Goal: Download file/media

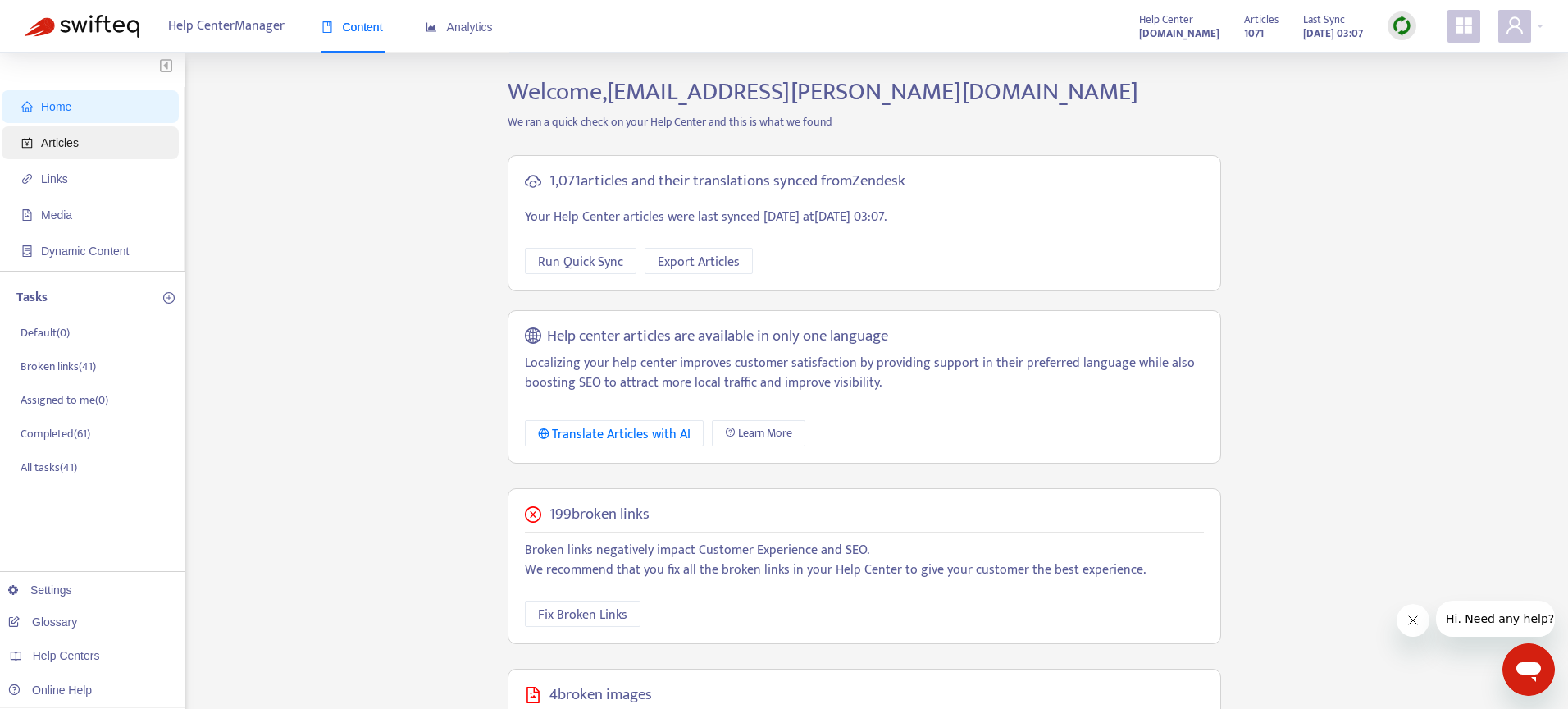
click at [111, 144] on span "Articles" at bounding box center [93, 142] width 144 height 33
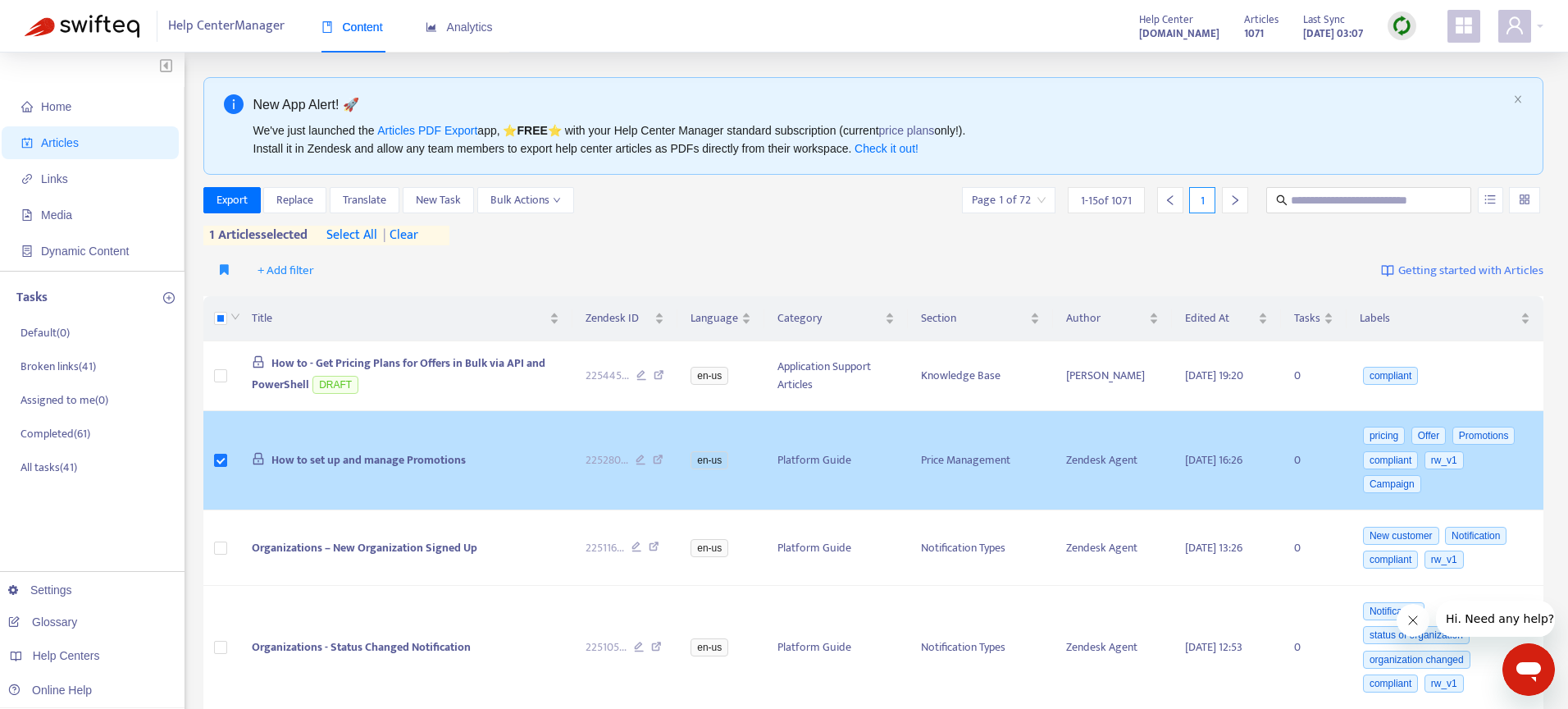
click at [435, 454] on span "How to set up and manage Promotions" at bounding box center [369, 460] width 194 height 19
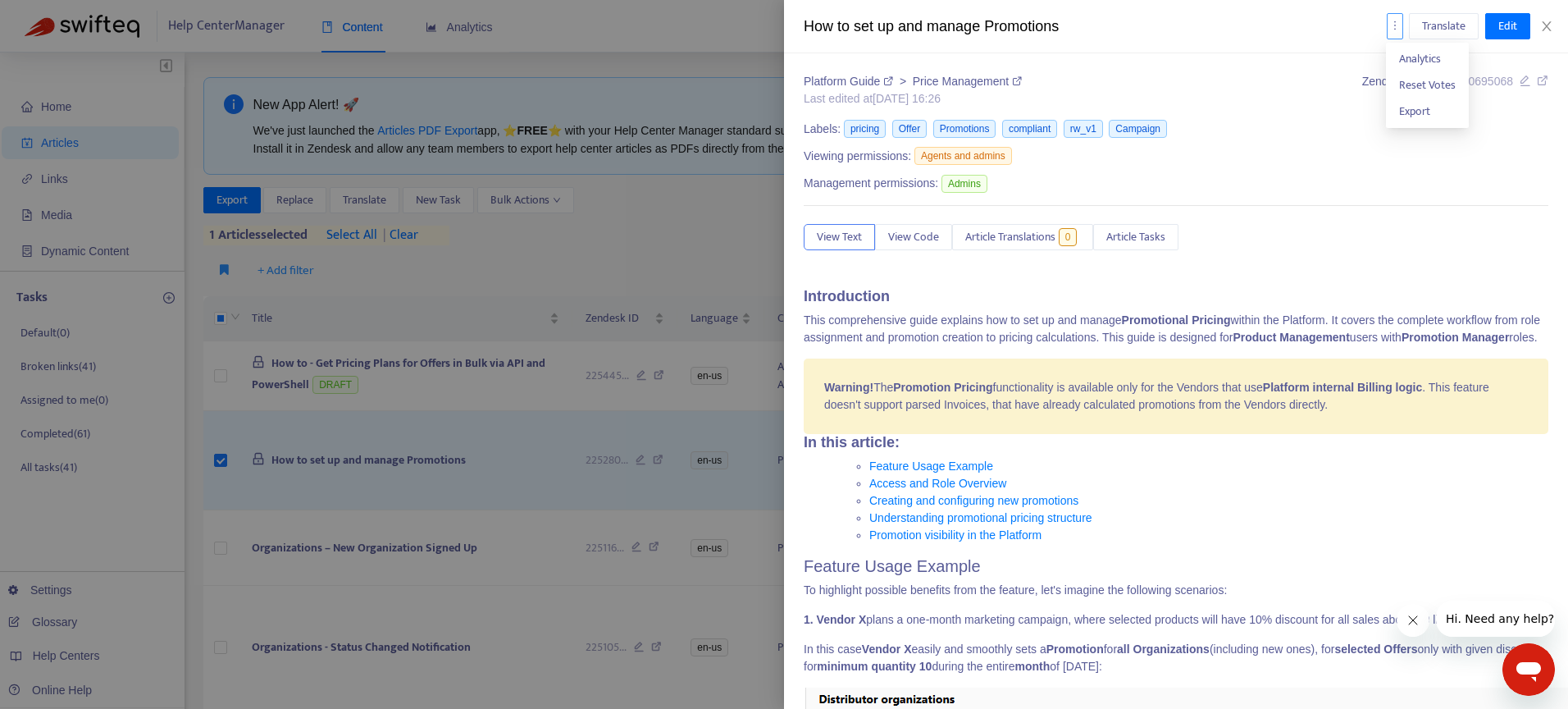
click at [1396, 34] on button "button" at bounding box center [1395, 26] width 16 height 26
click at [1403, 110] on span "Export" at bounding box center [1414, 111] width 31 height 19
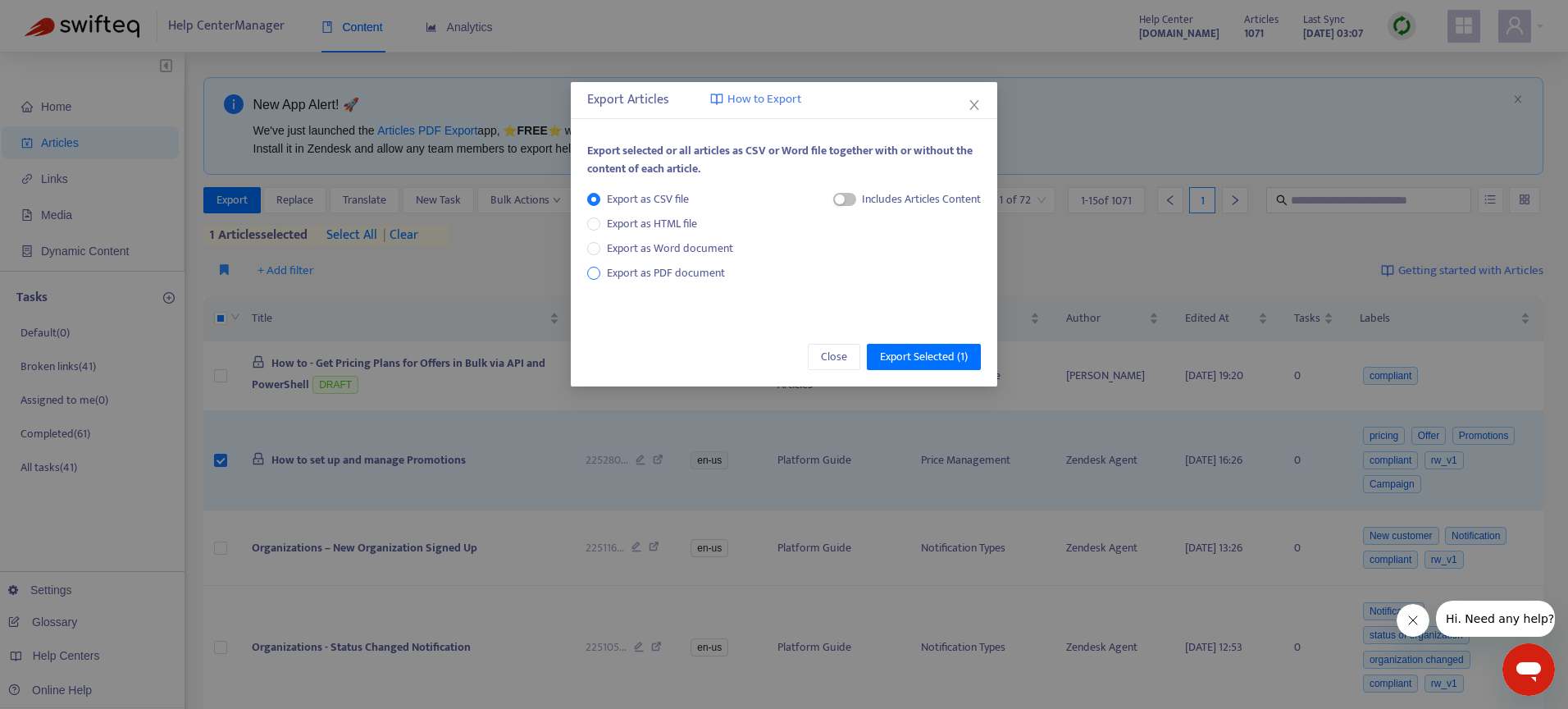
click at [671, 271] on span "Export as PDF document" at bounding box center [666, 272] width 118 height 19
click at [915, 349] on span "Export Selected ( 1 )" at bounding box center [923, 356] width 88 height 18
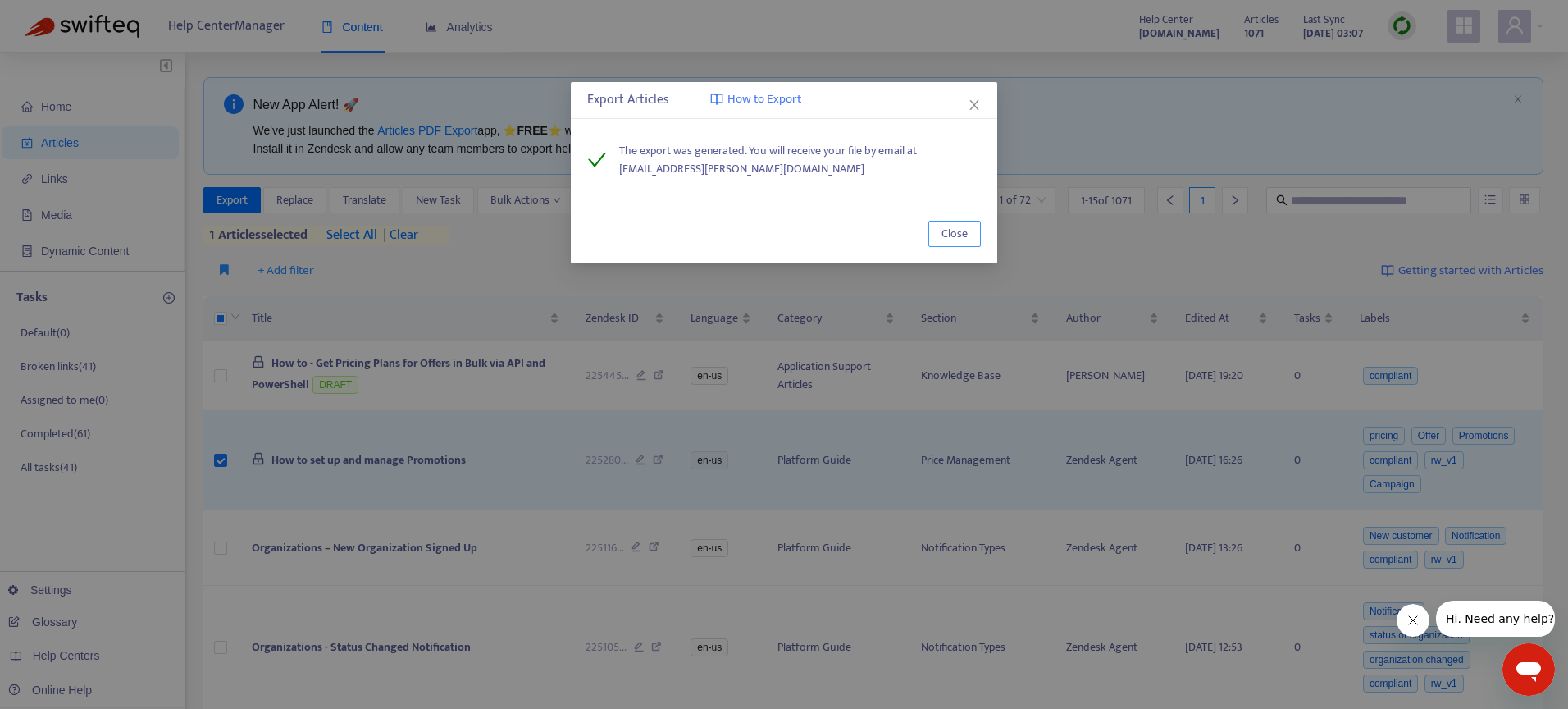
click at [974, 237] on button "Close" at bounding box center [955, 234] width 53 height 26
